Goal: Navigation & Orientation: Find specific page/section

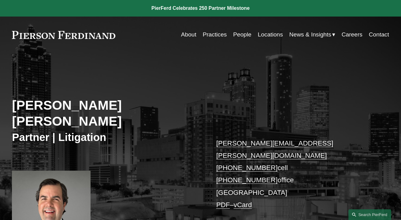
click at [242, 139] on link "[PERSON_NAME][EMAIL_ADDRESS][PERSON_NAME][DOMAIN_NAME]" at bounding box center [274, 149] width 117 height 20
click at [351, 112] on div "[PERSON_NAME] [PERSON_NAME] Partner | Litigation [PERSON_NAME][EMAIL_ADDRESS][P…" at bounding box center [200, 158] width 401 height 186
click at [186, 35] on link "About" at bounding box center [188, 35] width 15 height 12
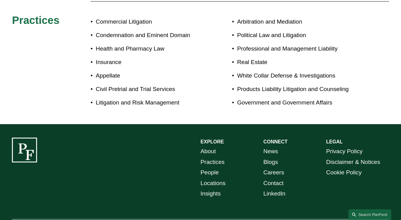
scroll to position [359, 0]
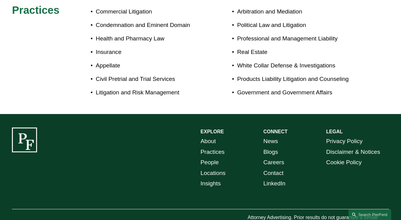
click at [272, 147] on link "Blogs" at bounding box center [271, 152] width 15 height 10
